Goal: Information Seeking & Learning: Learn about a topic

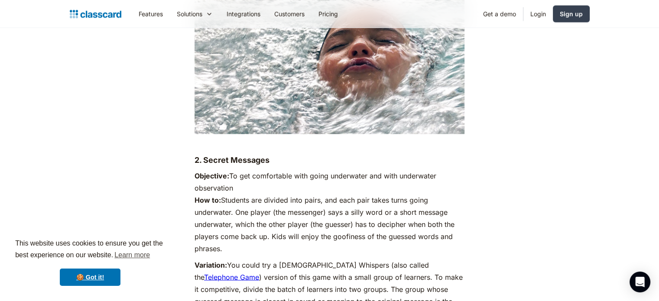
scroll to position [1547, 0]
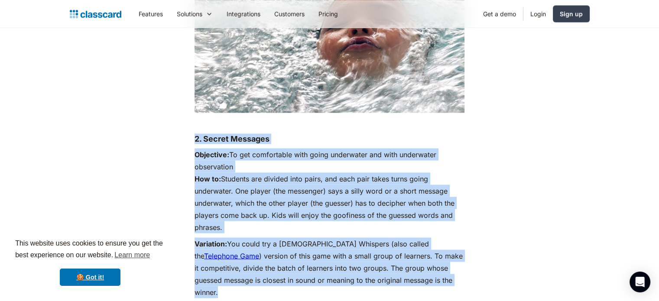
drag, startPoint x: 194, startPoint y: 126, endPoint x: 417, endPoint y: 270, distance: 265.7
copy div "2. Secret Messages Objective: To get comfortable with going underwater and with…"
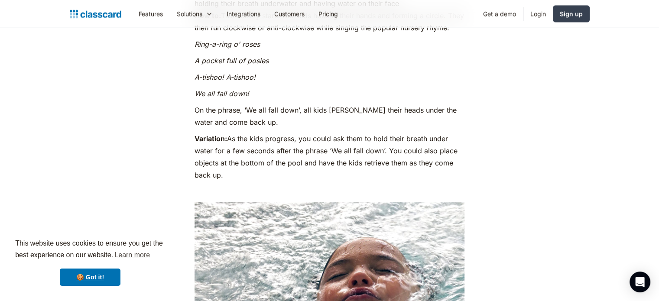
scroll to position [1171, 0]
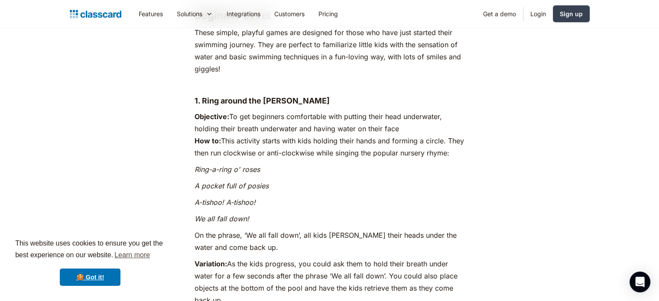
click at [199, 96] on h4 "1. Ring around the [PERSON_NAME]" at bounding box center [329, 101] width 270 height 10
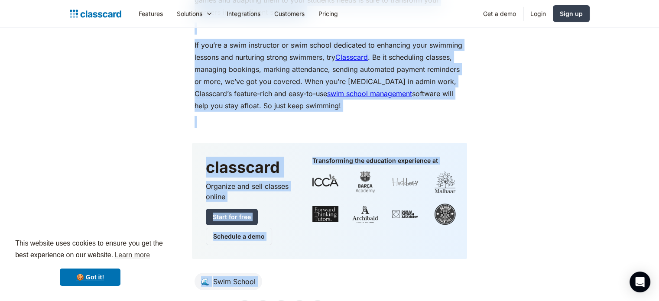
scroll to position [6056, 0]
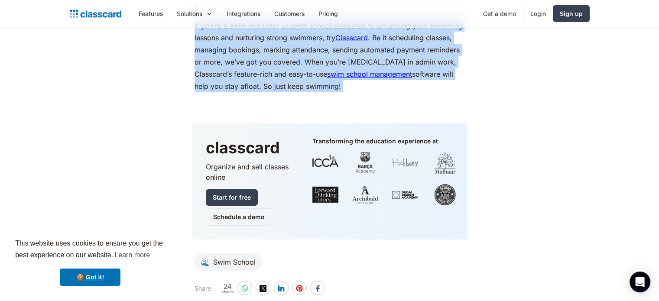
drag, startPoint x: 195, startPoint y: 75, endPoint x: 346, endPoint y: 58, distance: 151.3
copy div "1. Lore ipsumd sit Ametc Adipiscin: El sed doeiusmod temporincid utla etdolor m…"
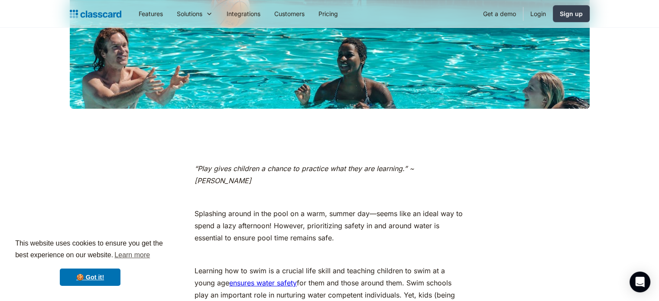
scroll to position [300, 0]
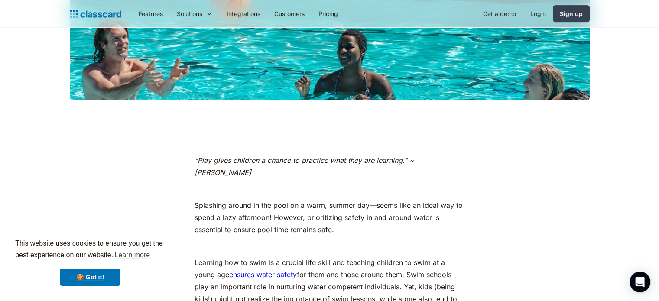
click at [196, 159] on em "“Play gives children a chance to practice what they are learning.” ~ [PERSON_NA…" at bounding box center [304, 166] width 220 height 21
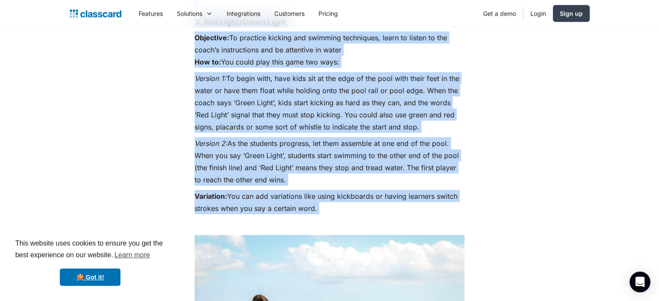
scroll to position [1858, 0]
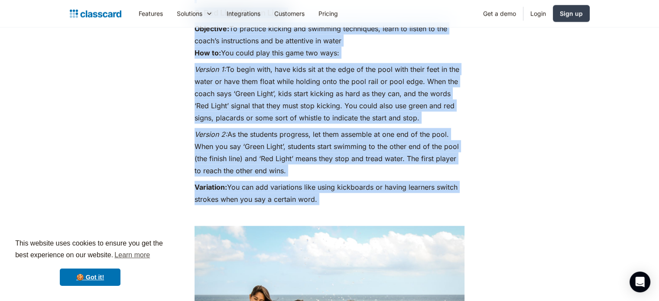
drag, startPoint x: 197, startPoint y: 91, endPoint x: 354, endPoint y: 172, distance: 177.2
copy div "Loremips Dolor sit Ametconsec Adipisci Elits Doeiu tempor, incidid utlab etd ma…"
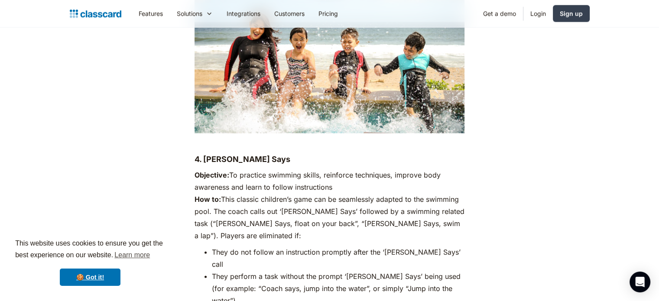
scroll to position [2139, 0]
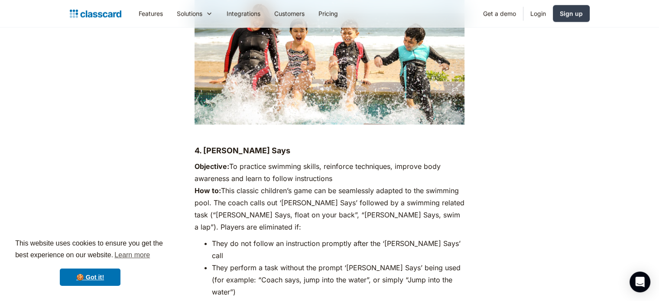
click at [204, 160] on p "Objective: To practice swimming skills, reinforce techniques, improve body awar…" at bounding box center [329, 196] width 270 height 73
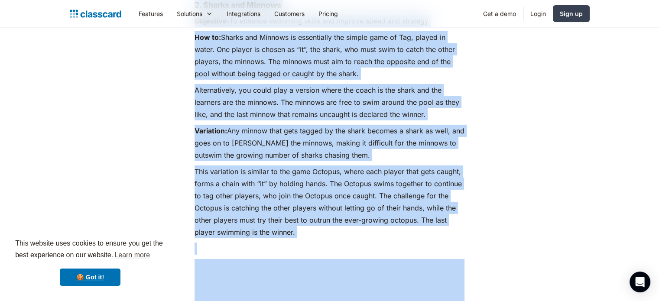
scroll to position [2967, 0]
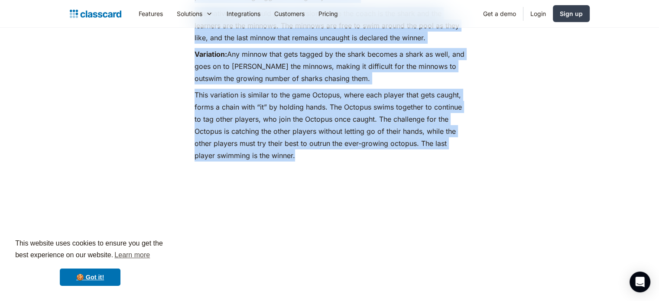
drag, startPoint x: 195, startPoint y: 126, endPoint x: 324, endPoint y: 110, distance: 129.5
copy div "9. Lorem Ipsu Dolorsita: Co adipisci elitsedd eiusmo, temporinc utlaboreet, dol…"
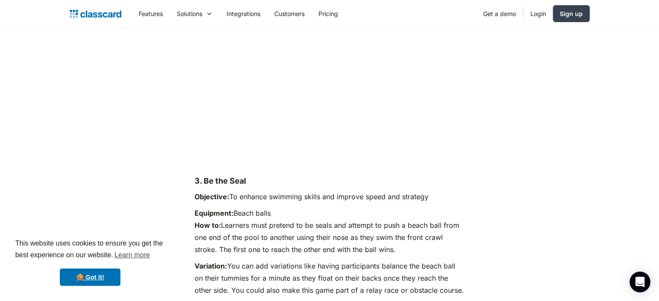
scroll to position [3139, 0]
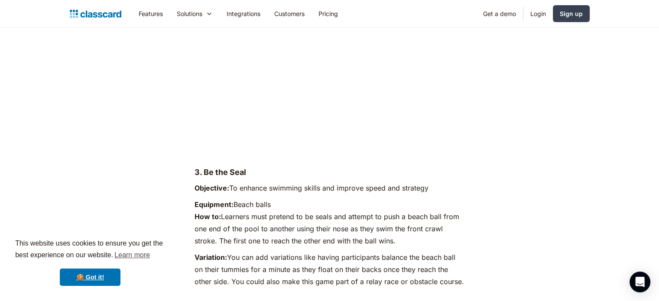
click at [253, 198] on p "Equipment: Beach balls How to: Learners must pretend to be seals and attempt to…" at bounding box center [329, 222] width 270 height 49
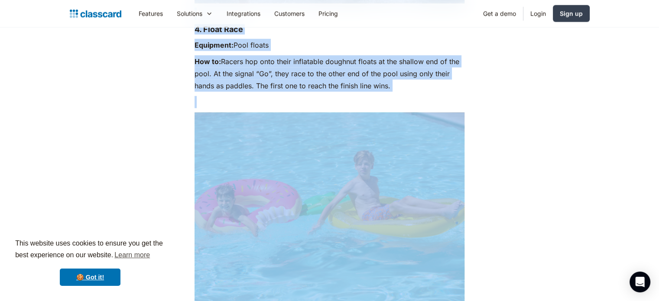
scroll to position [5291, 0]
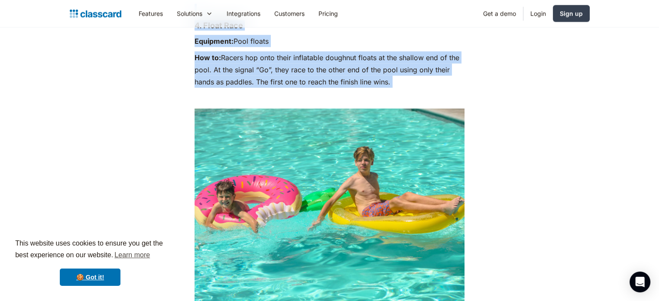
drag, startPoint x: 195, startPoint y: 119, endPoint x: 402, endPoint y: 55, distance: 216.4
copy div "3. Lo ips Dolo Sitametco: Ad elitsed doeiusmo tempor inc utlabor etdol mag aliq…"
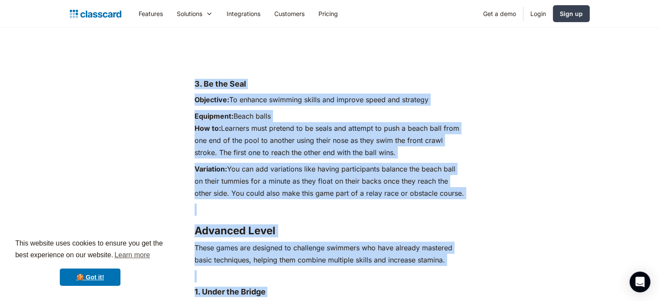
scroll to position [3134, 0]
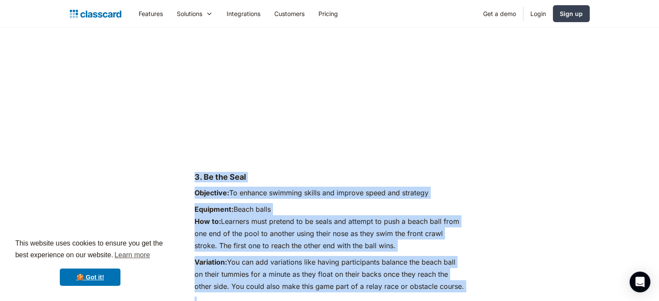
click at [284, 152] on div "“Play gives children a chance to practice what they are learning.” ~ [PERSON_NA…" at bounding box center [329, 177] width 270 height 5715
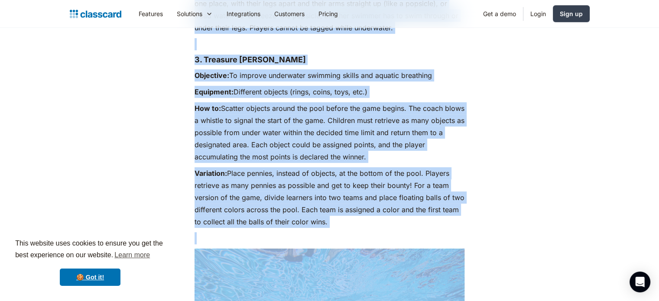
scroll to position [3931, 0]
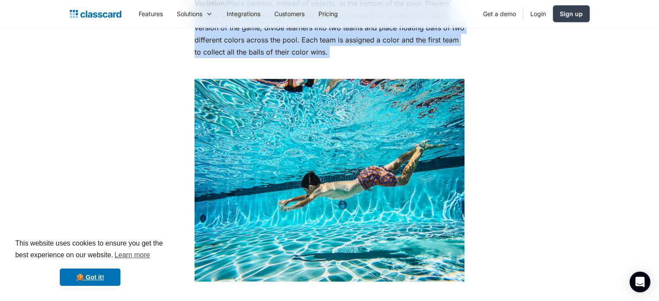
drag, startPoint x: 196, startPoint y: 128, endPoint x: 418, endPoint y: 31, distance: 242.6
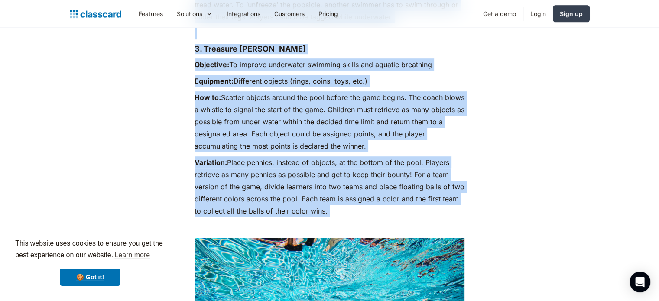
scroll to position [3764, 0]
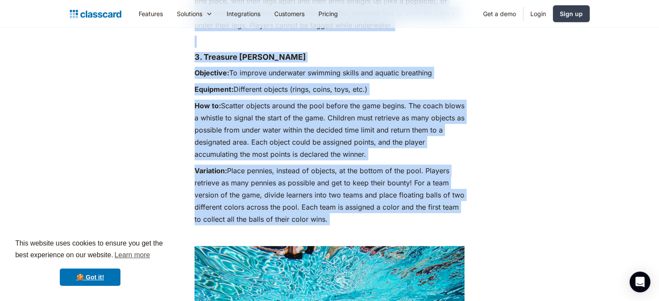
copy div "3. Lo ips Dolo Sitametco: Ad elitsed doeiusmo tempor inc utlabor etdol mag aliq…"
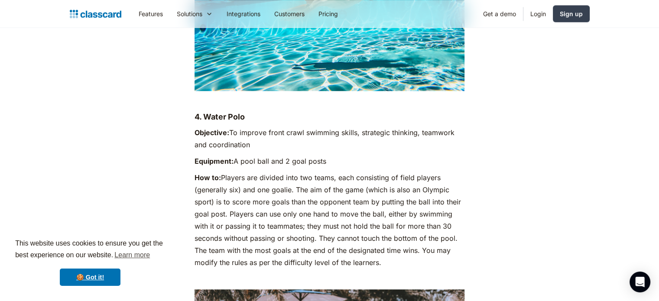
scroll to position [4130, 0]
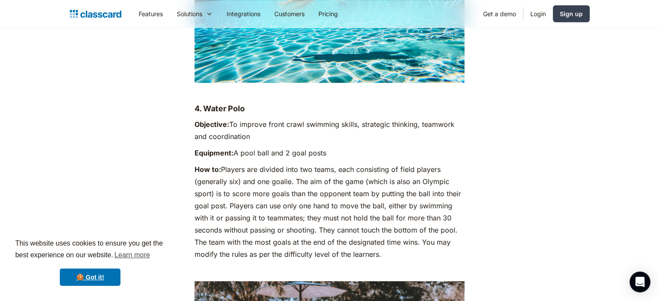
drag, startPoint x: 194, startPoint y: 71, endPoint x: 385, endPoint y: 215, distance: 239.6
copy div "4. Water Polo Objective: To improve front crawl swimming skills, strategic thin…"
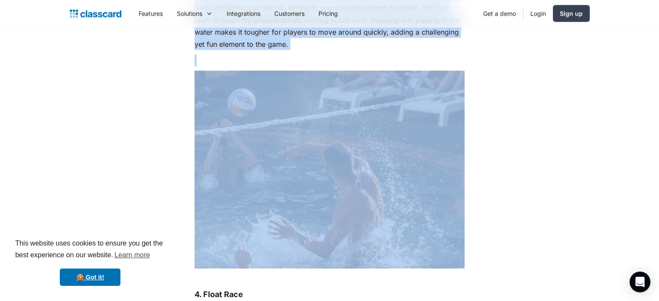
scroll to position [5028, 0]
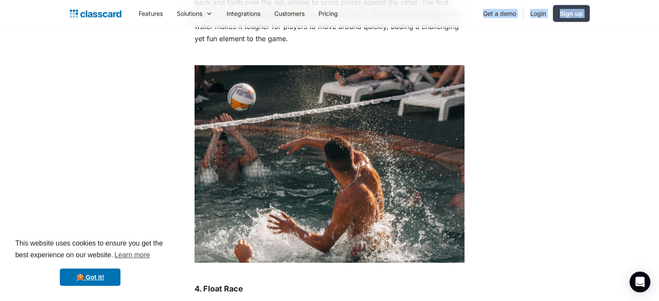
drag, startPoint x: 196, startPoint y: 142, endPoint x: 413, endPoint y: 21, distance: 248.5
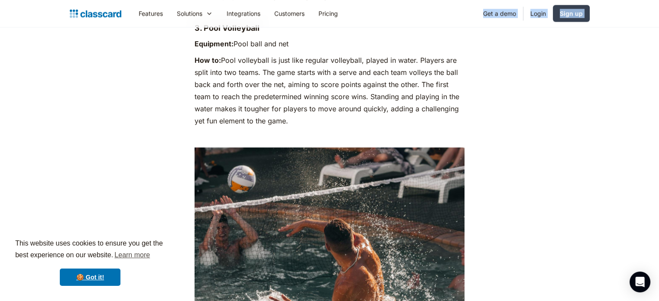
scroll to position [4878, 0]
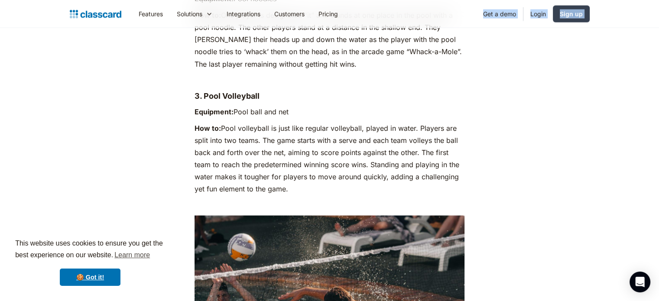
drag, startPoint x: 295, startPoint y: 154, endPoint x: 255, endPoint y: 43, distance: 118.4
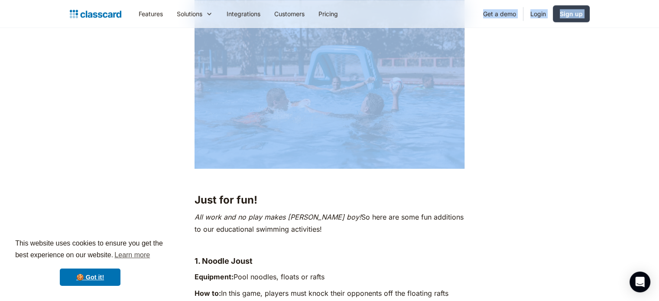
scroll to position [4499, 0]
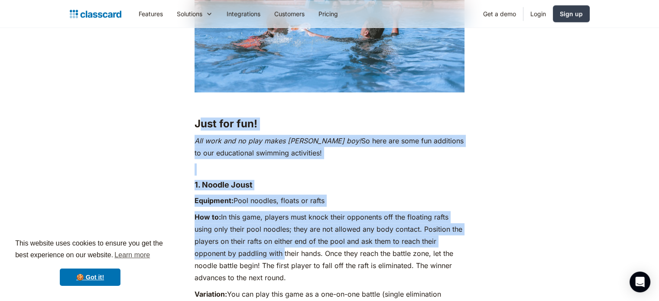
drag, startPoint x: 198, startPoint y: 87, endPoint x: 282, endPoint y: 216, distance: 154.2
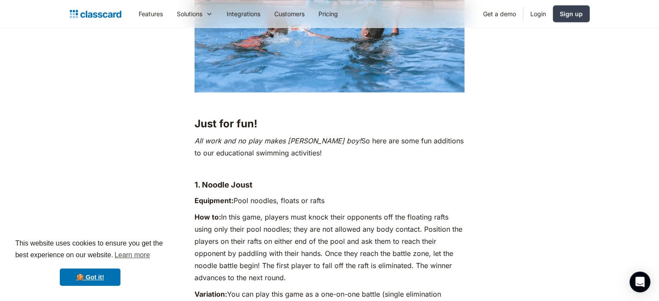
click at [199, 117] on strong "Just for fun!" at bounding box center [225, 123] width 63 height 13
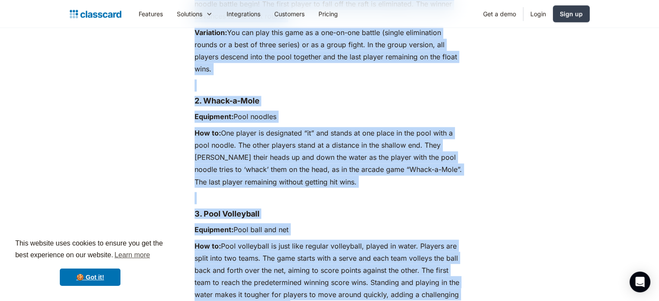
scroll to position [4873, 0]
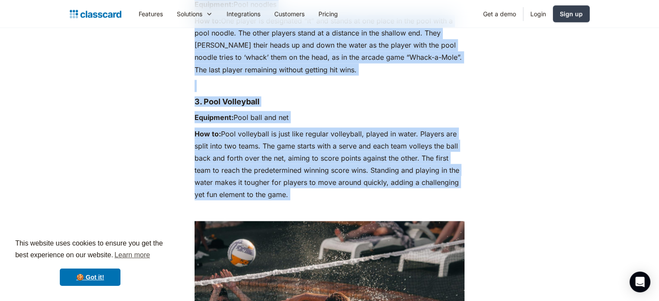
drag, startPoint x: 195, startPoint y: 85, endPoint x: 345, endPoint y: 160, distance: 167.3
copy div "Lore ips dol! Sit amet con ad elit seddo Eius t inci utl! Et dolo mag aliq eni …"
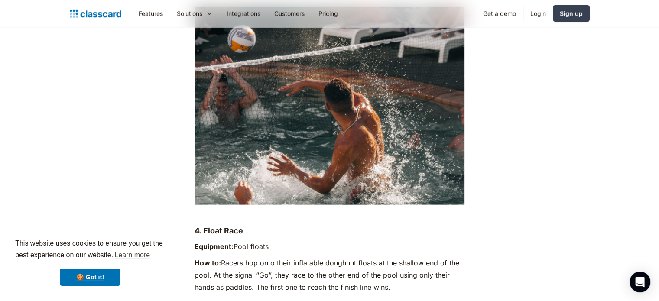
scroll to position [5112, 0]
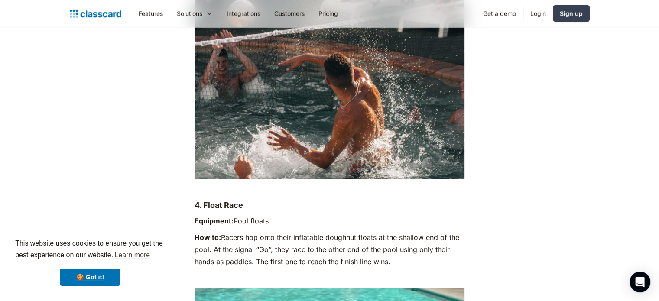
click at [226, 217] on strong "Equipment:" at bounding box center [213, 221] width 39 height 9
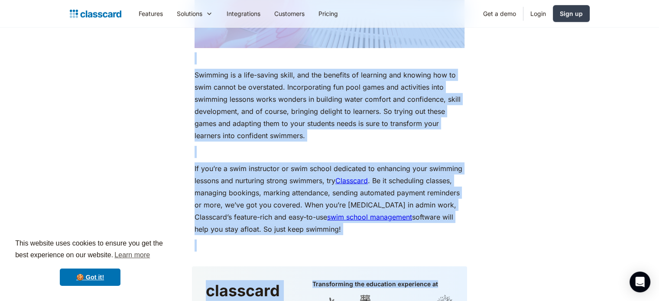
scroll to position [5949, 0]
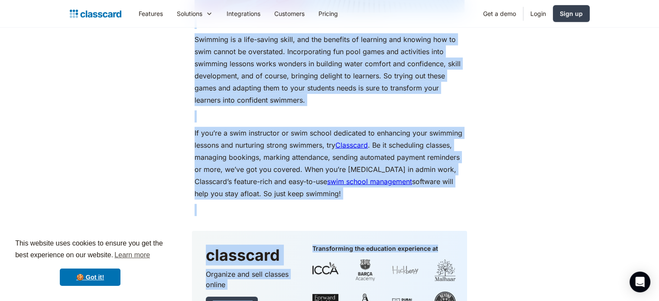
drag, startPoint x: 194, startPoint y: 62, endPoint x: 367, endPoint y: 158, distance: 197.7
copy div "2. Lorem Ipsu Dolorsita: Cons adipis Eli se: Doeius tem inci utlab etdolorema a…"
